Goal: Information Seeking & Learning: Learn about a topic

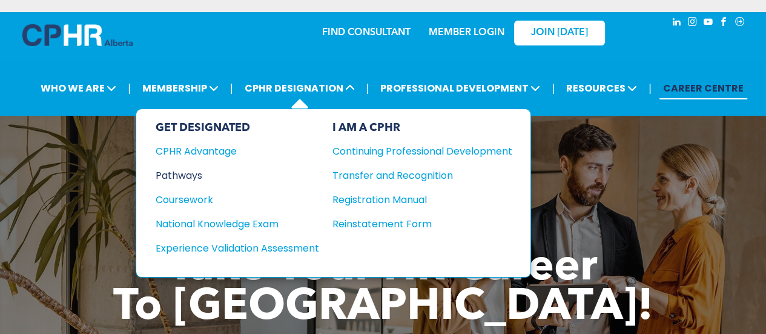
click at [202, 173] on div "Pathways" at bounding box center [229, 175] width 147 height 15
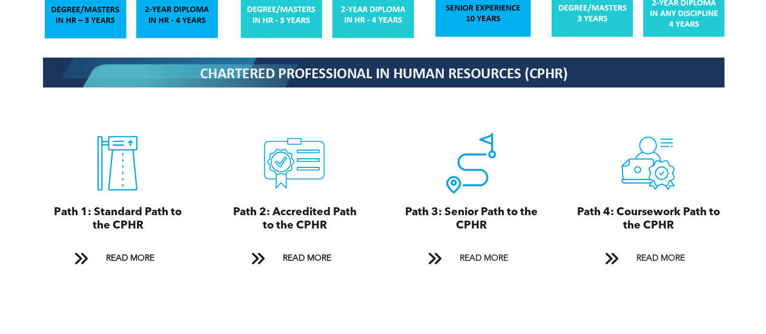
scroll to position [1332, 0]
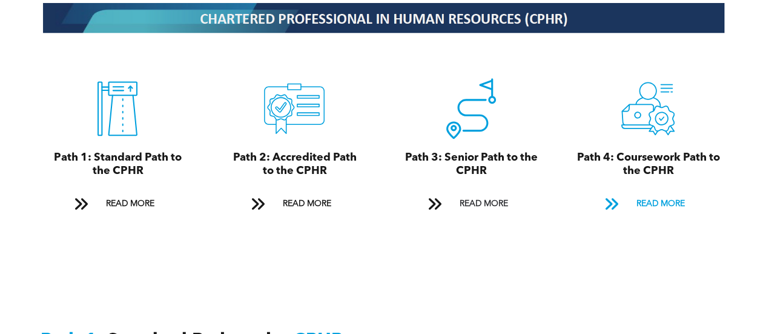
click at [657, 193] on span "READ MORE" at bounding box center [660, 204] width 57 height 22
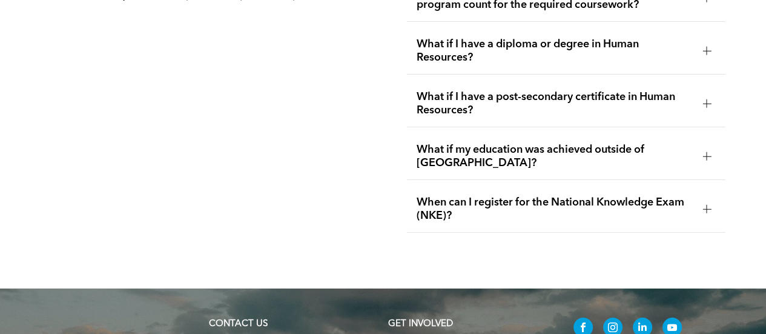
scroll to position [3884, 0]
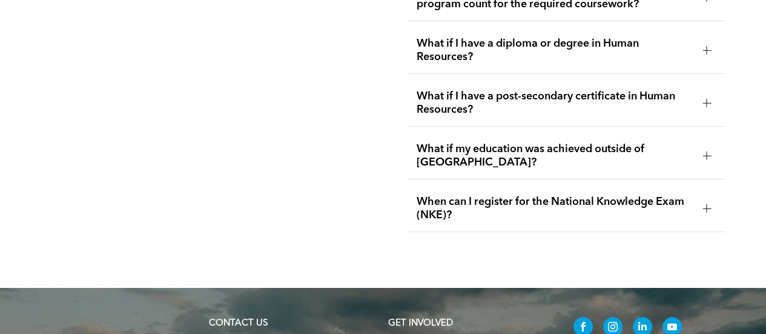
click at [698, 199] on div at bounding box center [707, 208] width 18 height 18
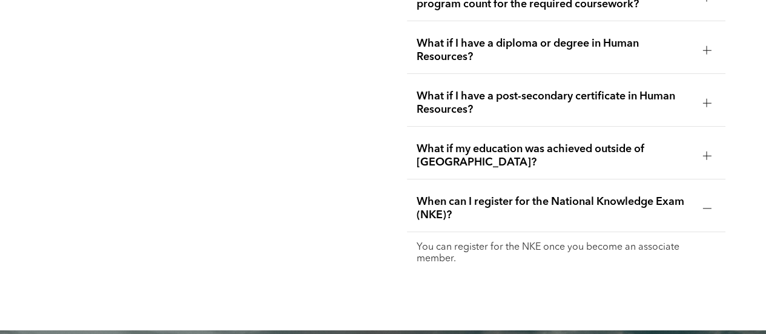
click at [698, 199] on div at bounding box center [707, 208] width 18 height 18
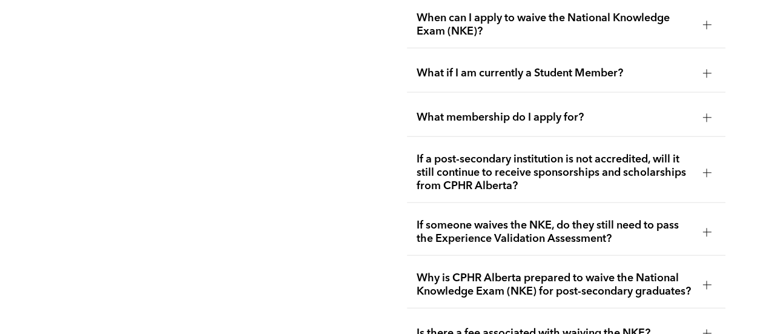
scroll to position [2249, 0]
click at [696, 263] on div "Why is CPHR Alberta prepared to waive the National Knowledge Exam (NKE) for pos…" at bounding box center [566, 285] width 319 height 47
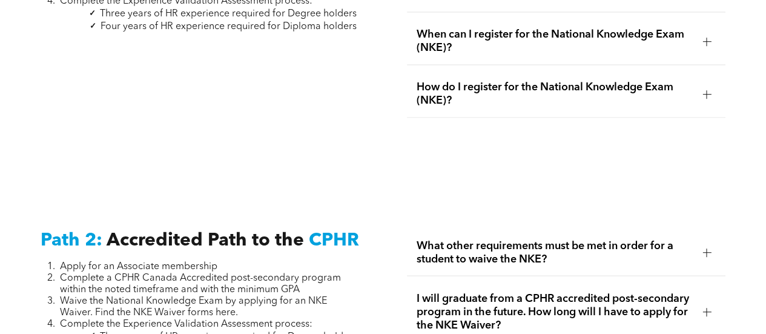
scroll to position [1825, 0]
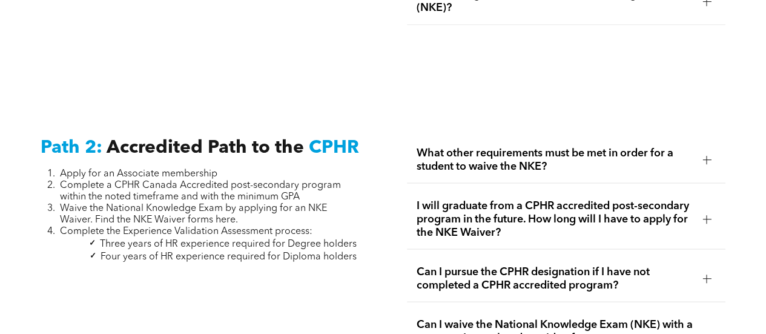
click at [699, 150] on div at bounding box center [707, 159] width 18 height 18
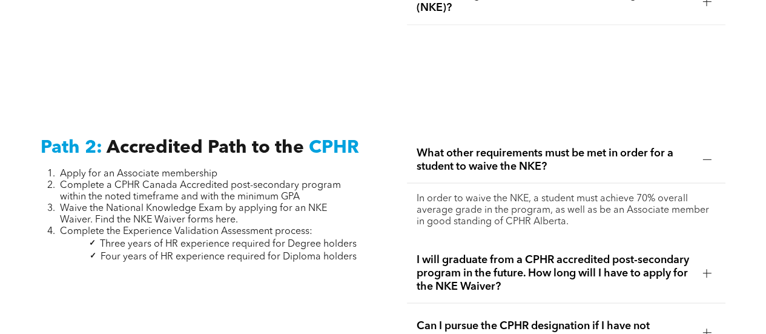
click at [700, 150] on div at bounding box center [707, 159] width 18 height 18
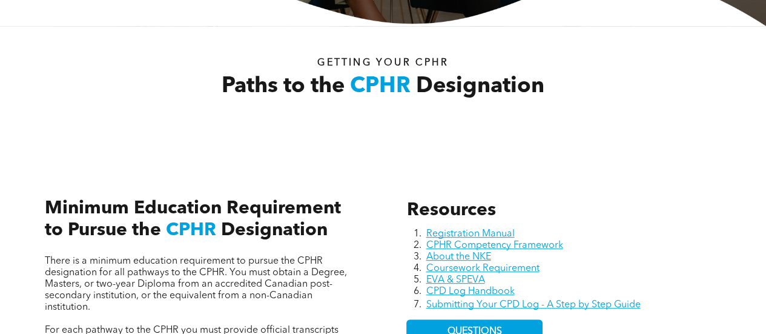
scroll to position [432, 0]
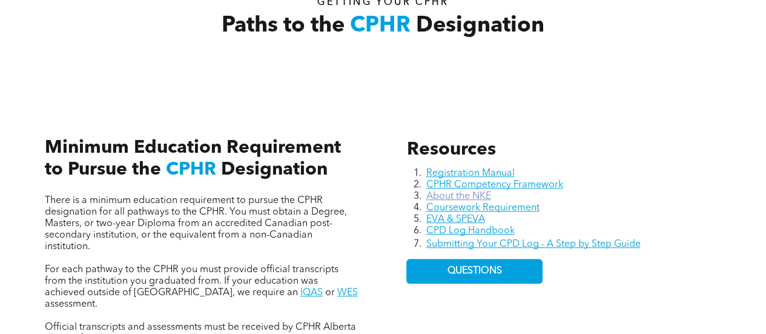
click at [453, 193] on link "About the NKE" at bounding box center [458, 196] width 65 height 10
click at [462, 214] on link "EVA & SPEVA" at bounding box center [455, 219] width 59 height 10
click at [449, 181] on link "CPHR Competency Framework" at bounding box center [494, 185] width 137 height 10
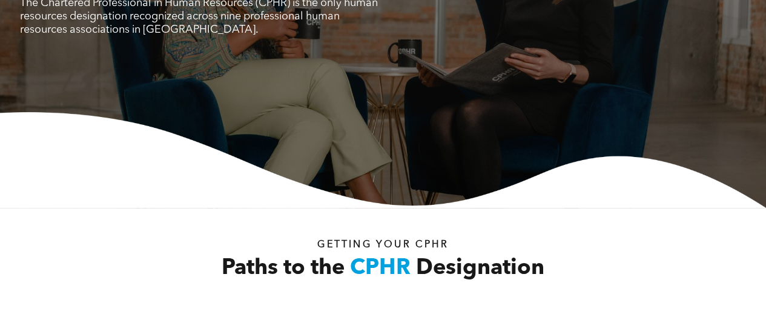
scroll to position [68, 0]
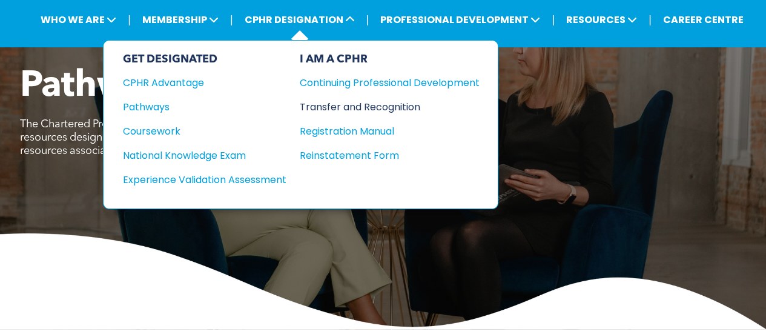
click at [317, 102] on div "Transfer and Recognition" at bounding box center [381, 106] width 162 height 15
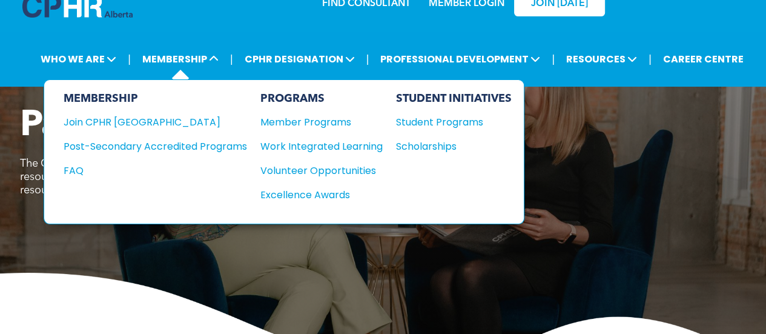
scroll to position [8, 0]
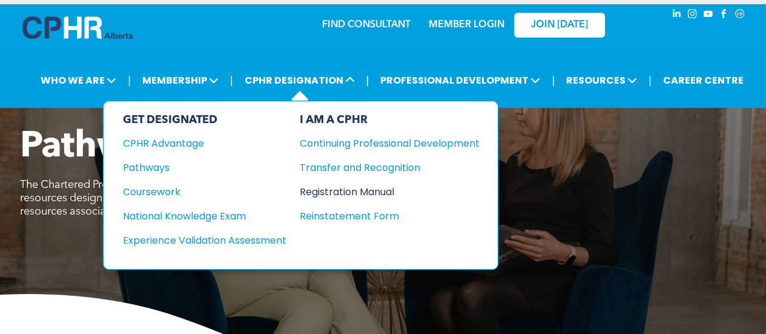
click at [319, 189] on div "Registration Manual" at bounding box center [381, 191] width 162 height 15
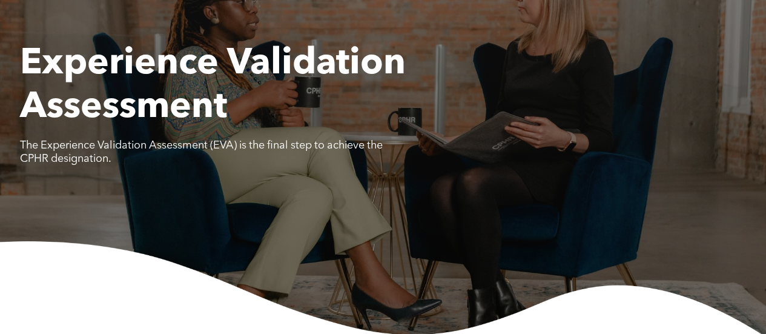
scroll to position [61, 0]
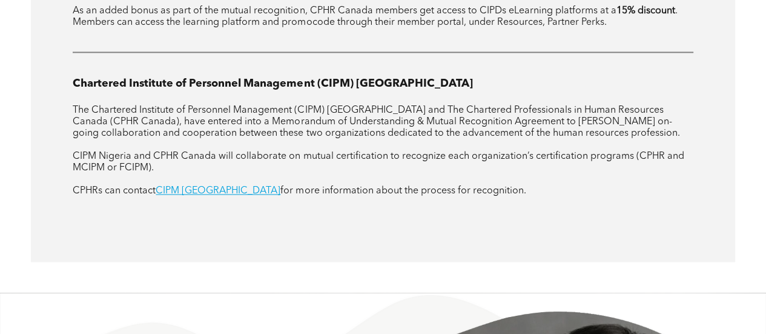
scroll to position [1454, 0]
